Goal: Task Accomplishment & Management: Manage account settings

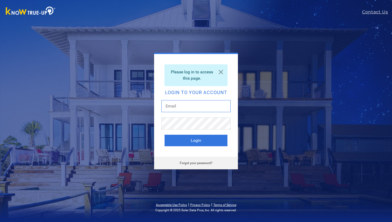
type input "gmaldonado9636@gmail.com"
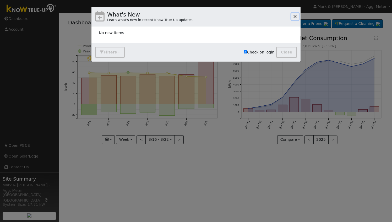
click at [294, 15] on button "button" at bounding box center [294, 16] width 7 height 7
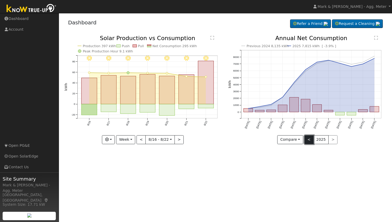
click at [309, 140] on button "<" at bounding box center [308, 139] width 9 height 9
click at [307, 139] on button "<" at bounding box center [308, 139] width 9 height 9
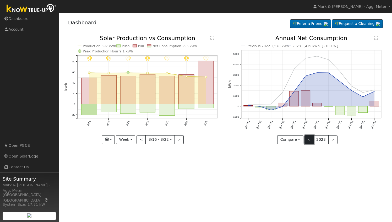
click at [309, 141] on button "<" at bounding box center [308, 139] width 9 height 9
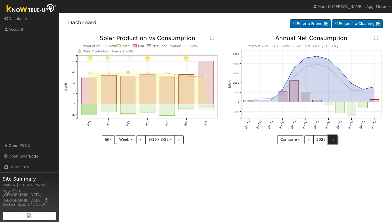
click at [330, 139] on button ">" at bounding box center [332, 139] width 9 height 9
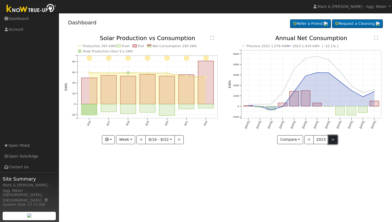
click at [330, 139] on button ">" at bounding box center [332, 139] width 9 height 9
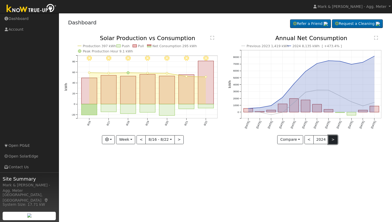
click at [332, 140] on button ">" at bounding box center [332, 139] width 9 height 9
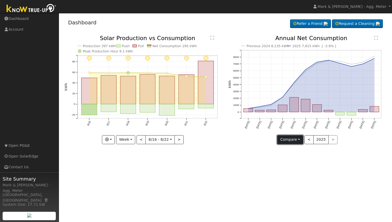
click at [301, 139] on button "Compare" at bounding box center [290, 139] width 26 height 9
click at [295, 159] on link "Current Year" at bounding box center [297, 157] width 41 height 7
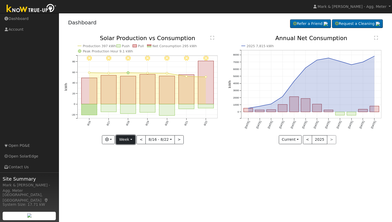
click at [135, 139] on button "Week" at bounding box center [125, 139] width 19 height 9
click at [132, 170] on link "Year" at bounding box center [134, 171] width 36 height 7
type input "2024-08-01"
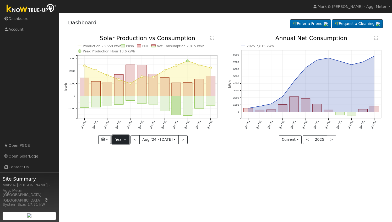
click at [127, 139] on button "Year" at bounding box center [120, 139] width 17 height 9
click at [178, 175] on div "User Profile First name Last name Email Email Notifications No Emails No Emails…" at bounding box center [225, 117] width 333 height 209
click at [299, 140] on button "Current" at bounding box center [290, 139] width 23 height 9
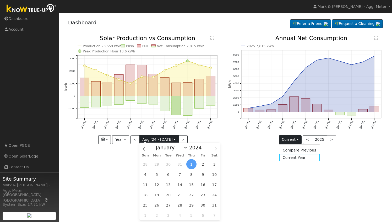
click at [145, 139] on input "2024-08-01" at bounding box center [159, 139] width 39 height 8
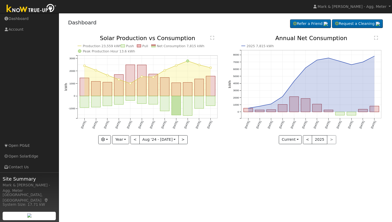
click at [258, 158] on div "User Profile First name Last name Email Email Notifications No Emails No Emails…" at bounding box center [225, 117] width 333 height 209
click at [22, 27] on link "Account" at bounding box center [29, 29] width 59 height 11
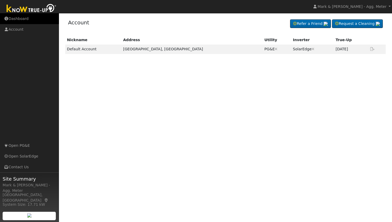
click at [21, 22] on link "Dashboard" at bounding box center [29, 18] width 59 height 11
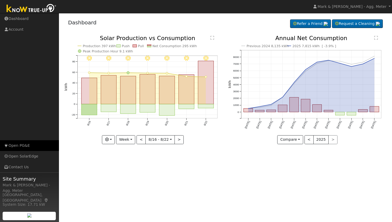
click at [21, 145] on link "Open PG&E" at bounding box center [29, 145] width 59 height 11
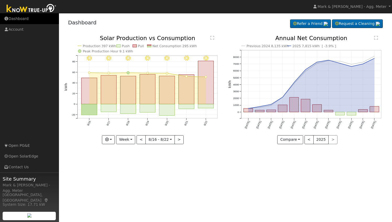
click at [28, 16] on link "Dashboard" at bounding box center [29, 18] width 59 height 11
